Goal: Entertainment & Leisure: Consume media (video, audio)

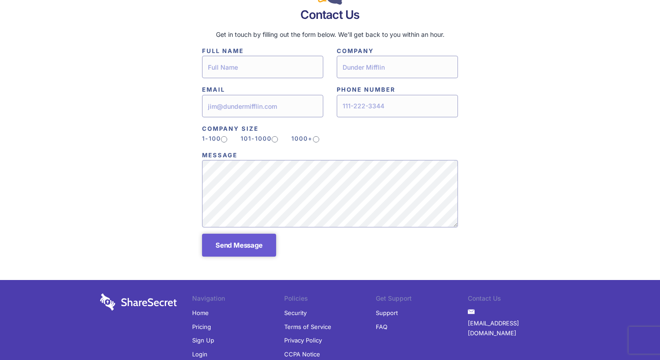
scroll to position [2165, 0]
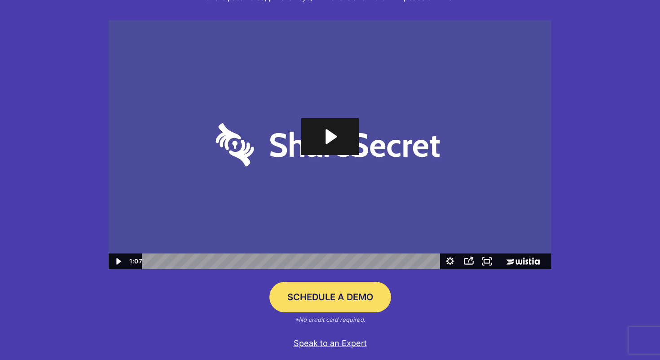
scroll to position [104, 0]
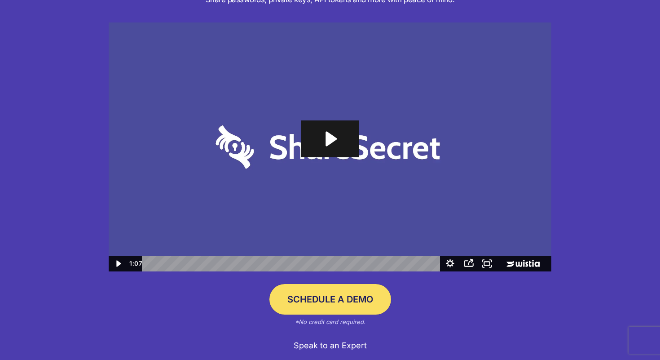
click at [329, 144] on icon "Play Video: Sharesecret Slack Extension" at bounding box center [331, 139] width 11 height 15
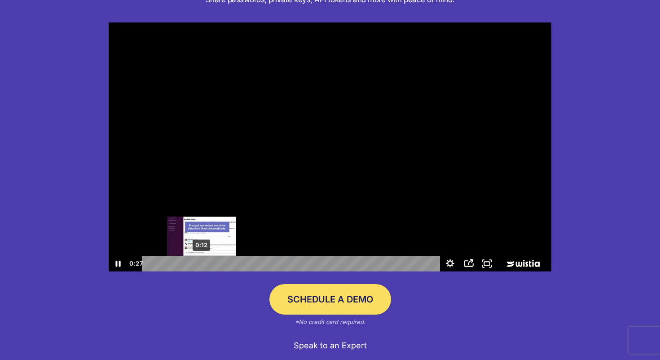
click at [202, 264] on div "0:12" at bounding box center [292, 263] width 287 height 16
